Goal: Task Accomplishment & Management: Use online tool/utility

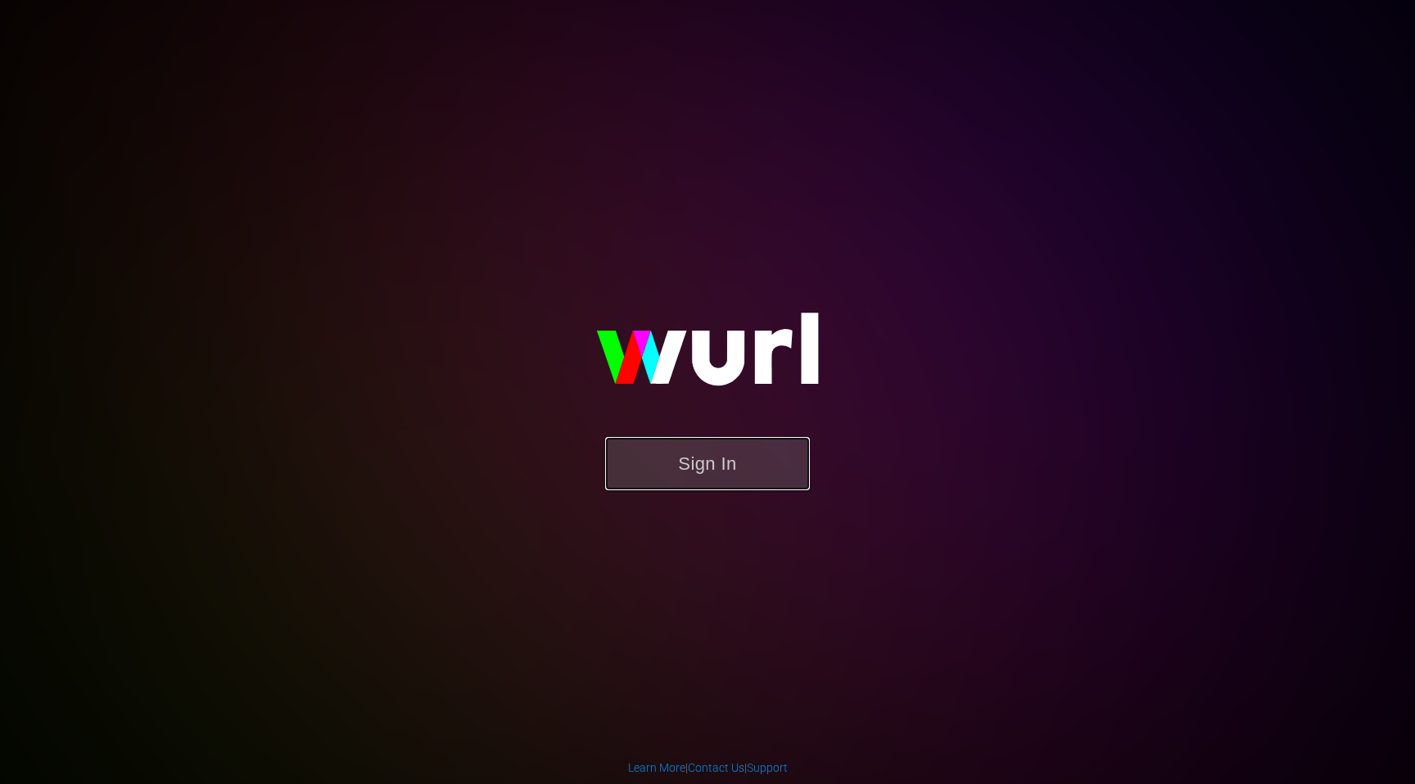
click at [670, 456] on button "Sign In" at bounding box center [707, 463] width 205 height 53
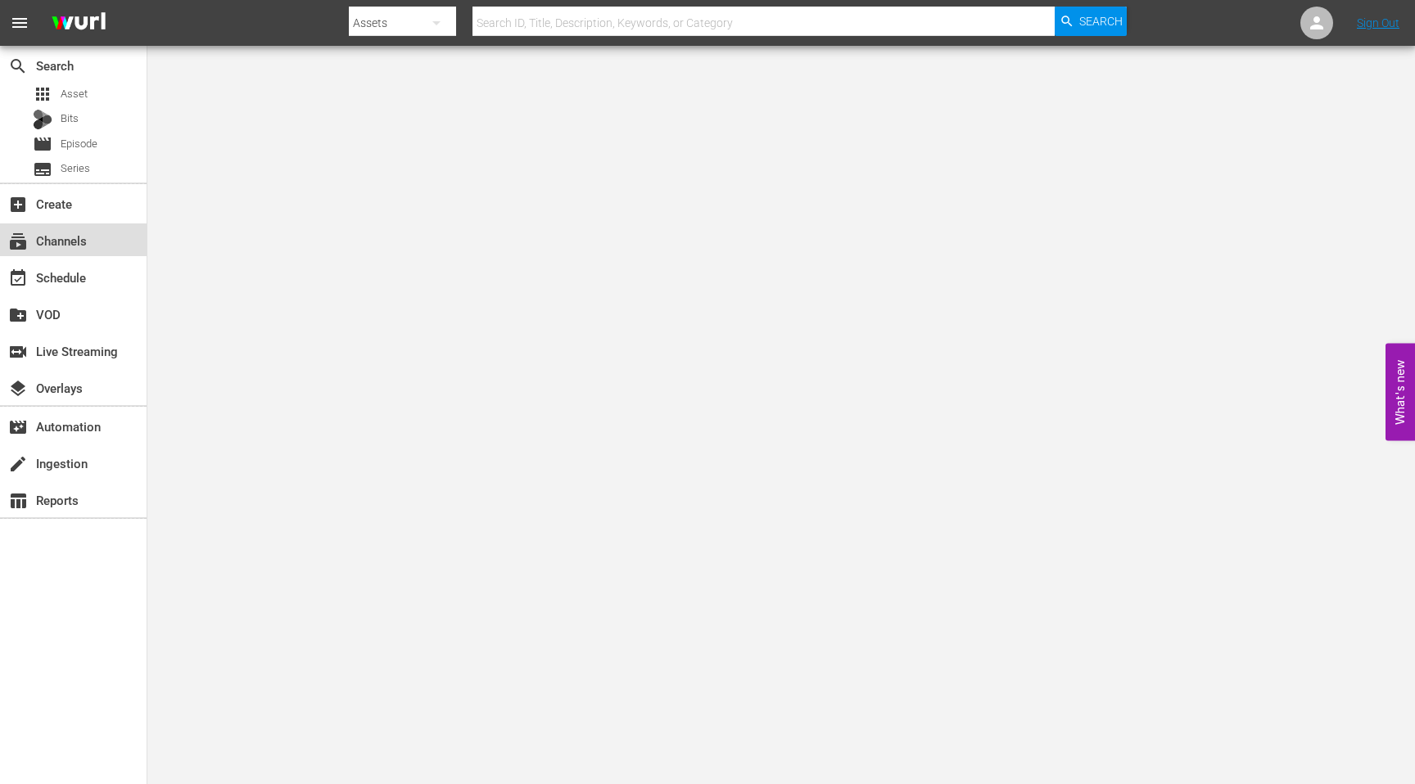
click at [64, 246] on div "subscriptions Channels" at bounding box center [46, 238] width 92 height 15
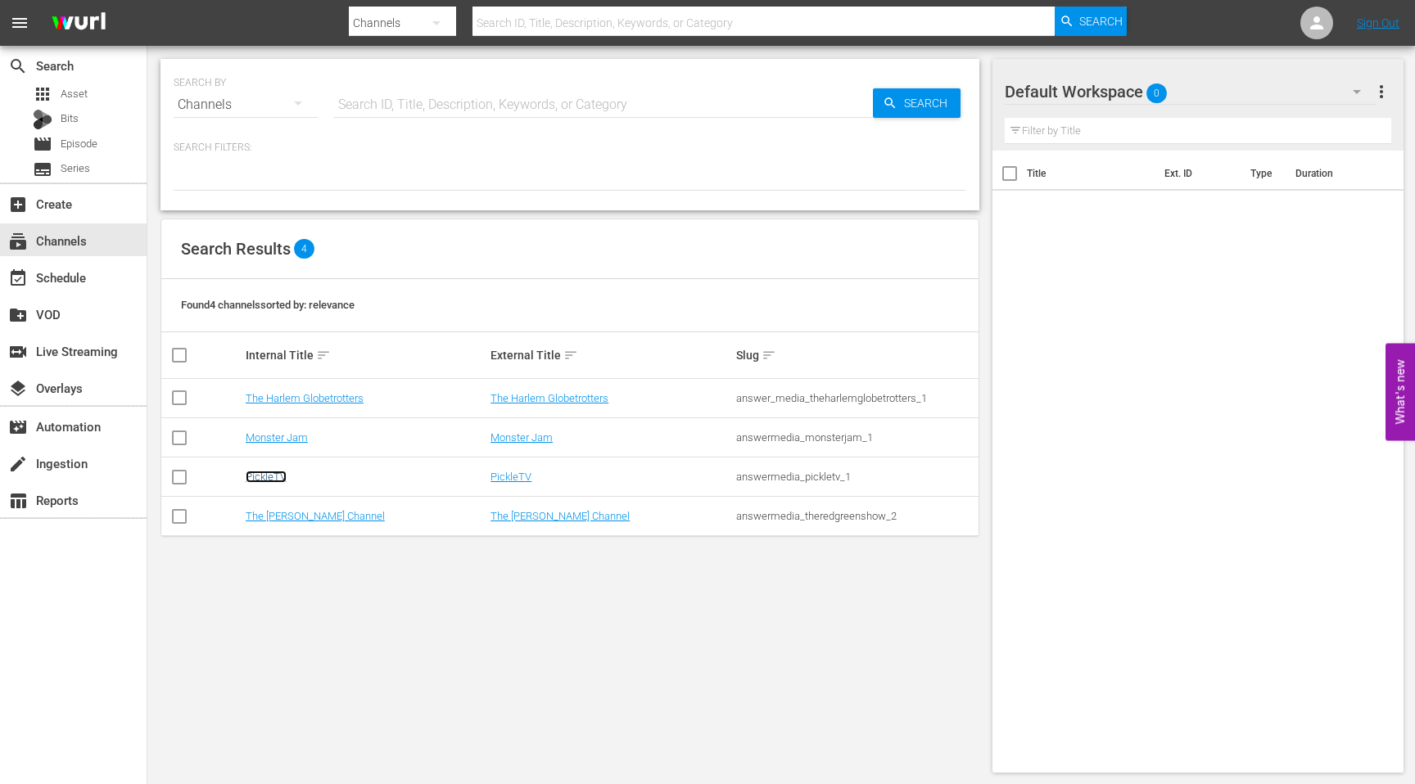
click at [260, 480] on link "PickleTV" at bounding box center [266, 477] width 41 height 12
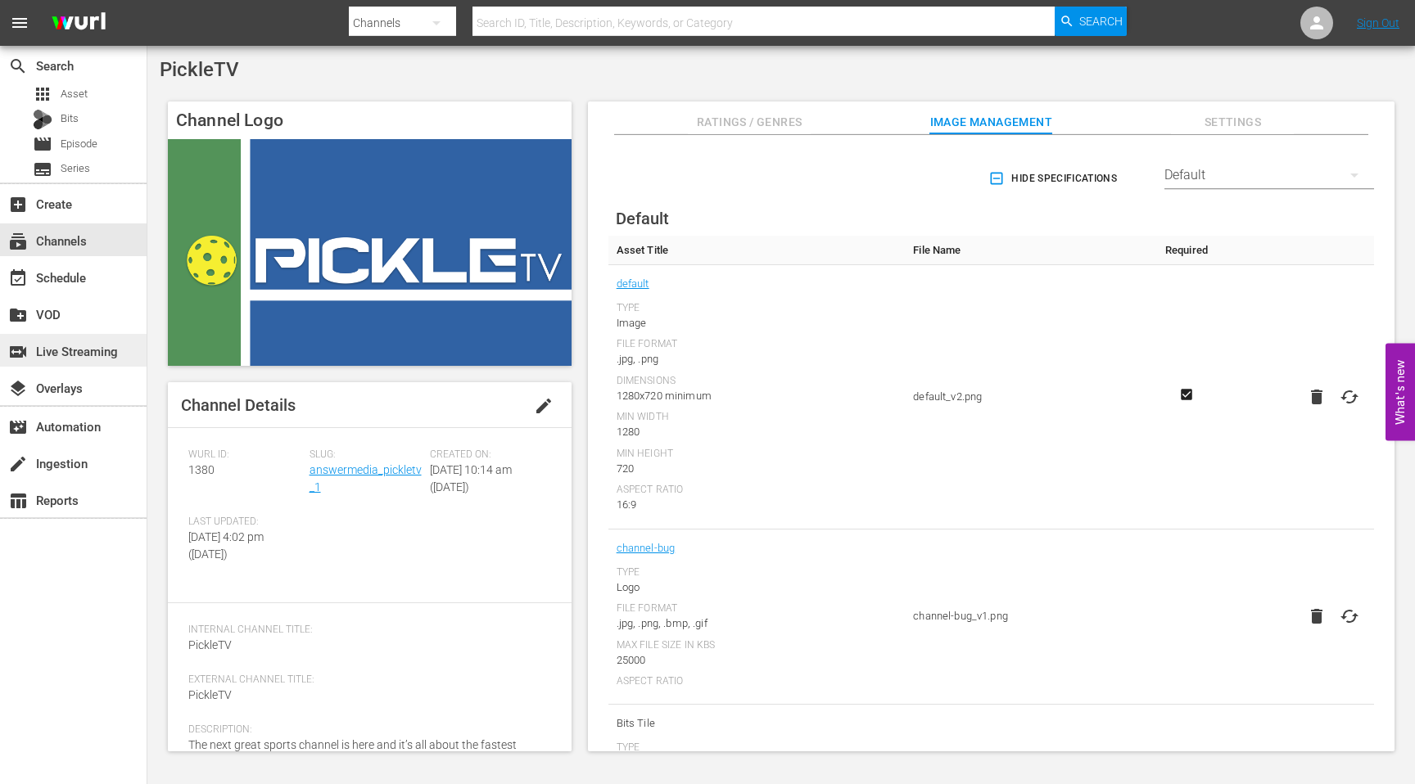
click at [118, 356] on div "switch_video Live Streaming" at bounding box center [73, 350] width 147 height 33
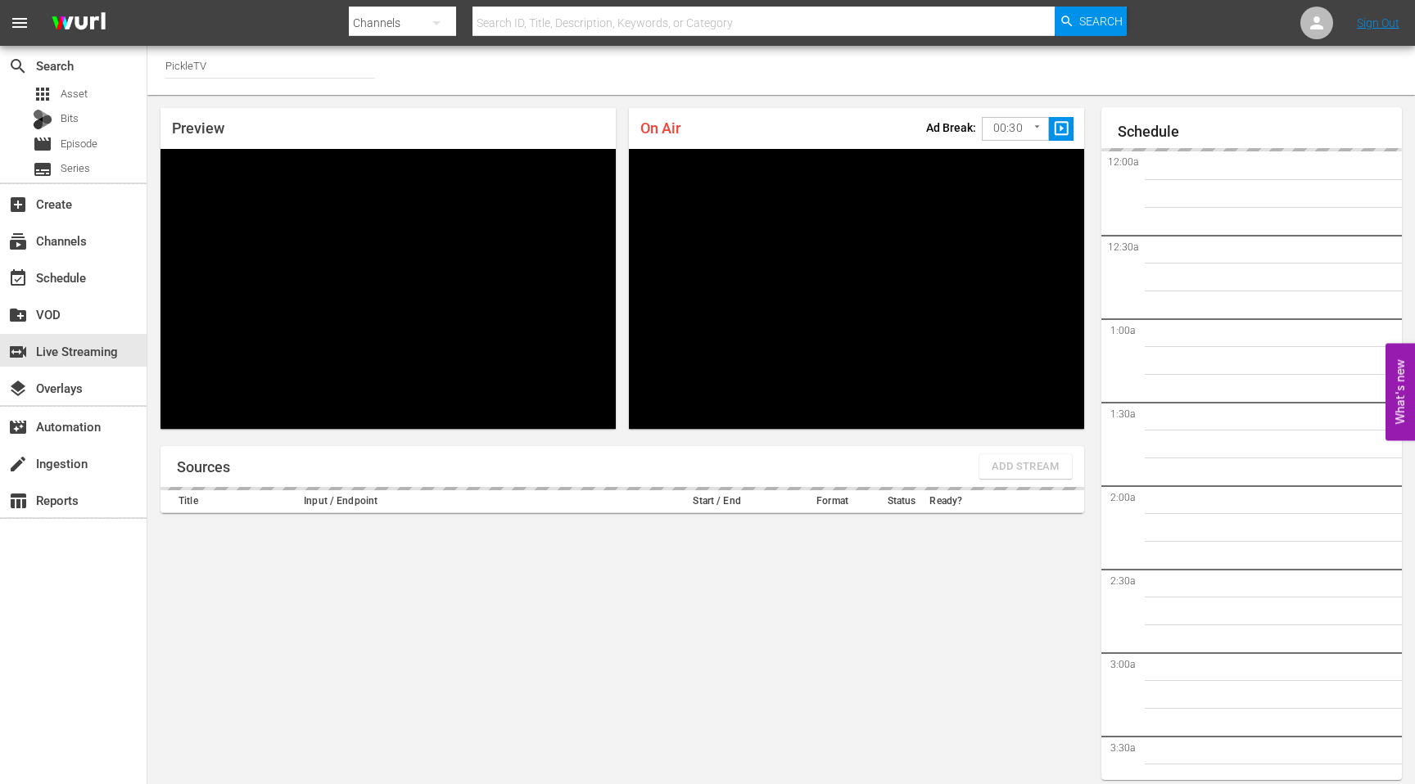
scroll to position [9, 0]
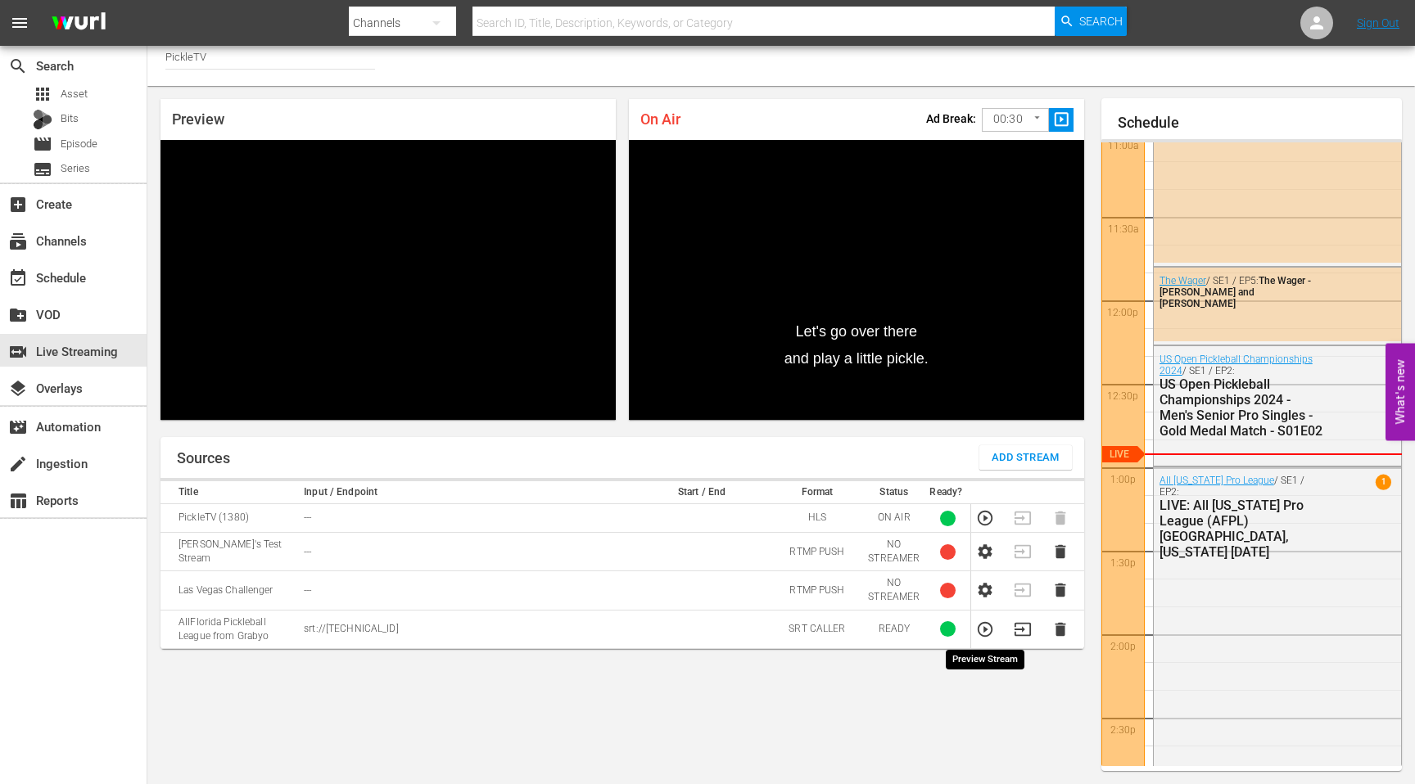
click at [986, 630] on icon "button" at bounding box center [984, 629] width 15 height 15
click at [1019, 632] on icon "button" at bounding box center [1022, 630] width 18 height 18
